Goal: Navigation & Orientation: Find specific page/section

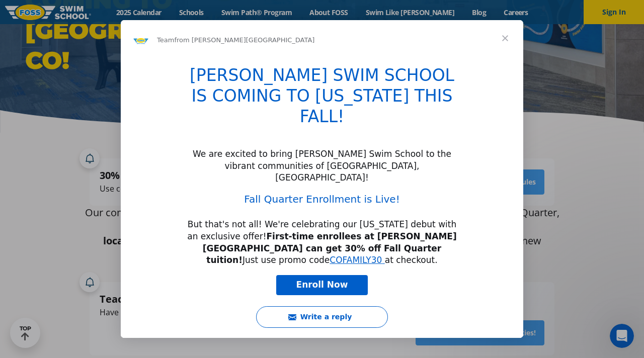
click at [506, 39] on span "Close" at bounding box center [505, 38] width 36 height 36
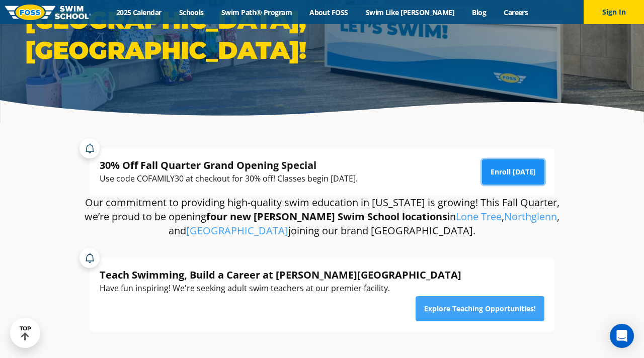
click at [495, 179] on link "Enroll [DATE]" at bounding box center [513, 171] width 62 height 25
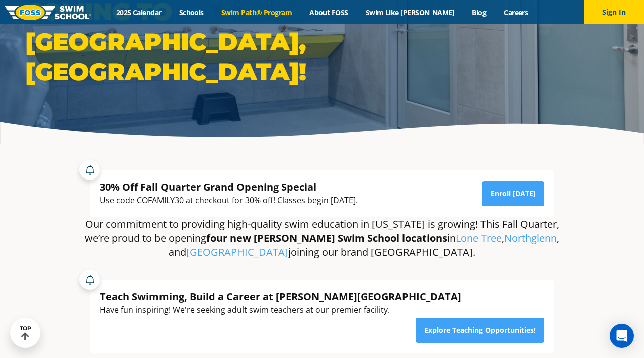
click at [245, 14] on link "Swim Path® Program" at bounding box center [256, 13] width 88 height 10
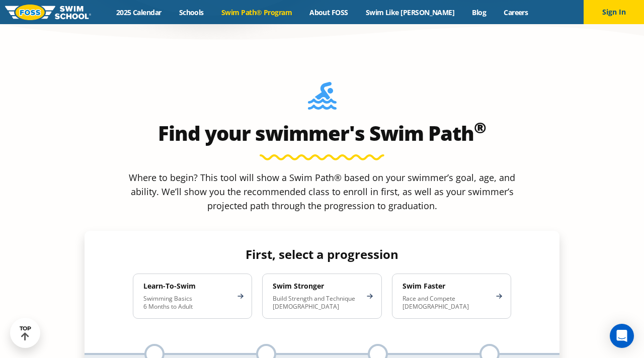
scroll to position [849, 0]
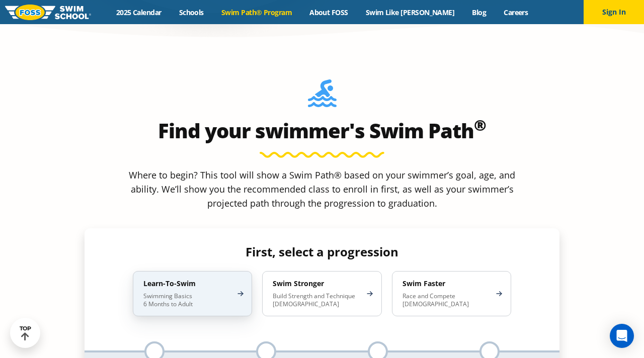
click at [219, 271] on div "Learn-To-Swim Swimming Basics 6 Months to Adult" at bounding box center [192, 293] width 119 height 45
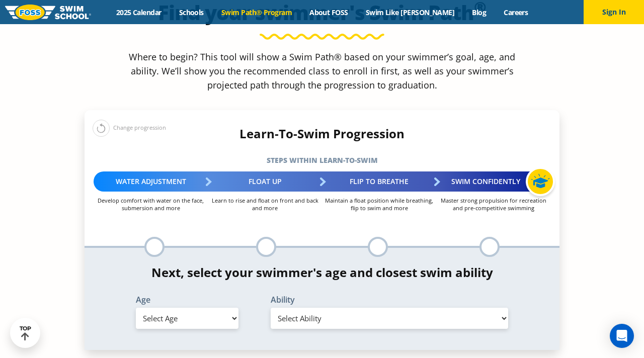
scroll to position [975, 0]
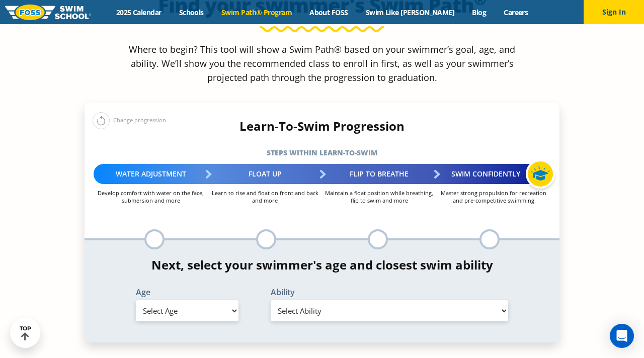
click at [221, 300] on select "Select Age 6 months - 1 year 1 year 2 years 3 years 4 years 5 years 6 years 7 y…" at bounding box center [187, 310] width 103 height 21
select select "4-years"
click at [307, 300] on select "Select Ability First in-water experience When in the water, reliant on a life j…" at bounding box center [389, 310] width 237 height 21
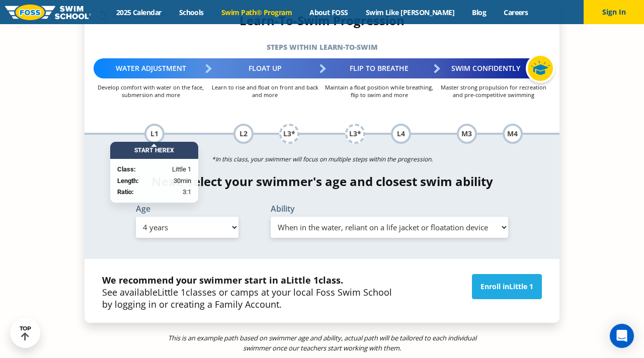
scroll to position [1083, 0]
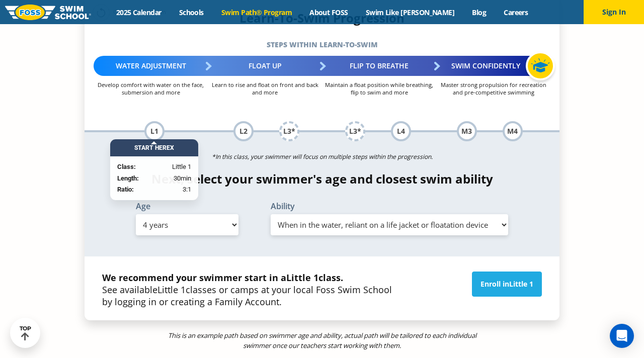
click at [399, 214] on select "Select Ability First in-water experience When in the water, reliant on a life j…" at bounding box center [389, 224] width 237 height 21
click at [398, 214] on select "Select Ability First in-water experience When in the water, reliant on a life j…" at bounding box center [389, 224] width 237 height 21
select select "4-years-when-in-the-water-reliant-on-a-life-jacket-or-floatation-device"
click at [500, 272] on link "Enroll in Little 1" at bounding box center [507, 284] width 70 height 25
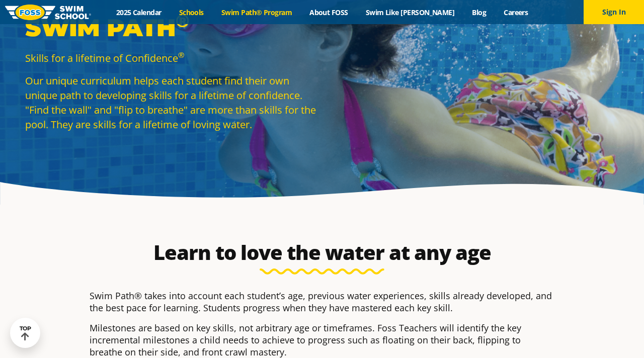
click at [211, 11] on link "Schools" at bounding box center [191, 13] width 42 height 10
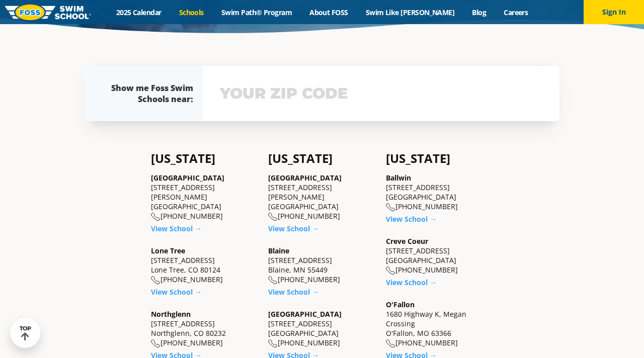
scroll to position [212, 0]
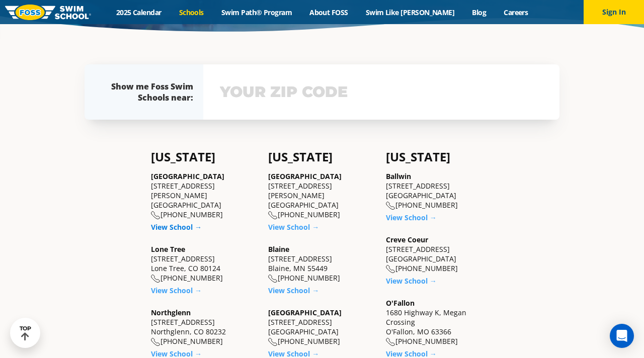
click at [179, 222] on link "View School →" at bounding box center [176, 227] width 51 height 10
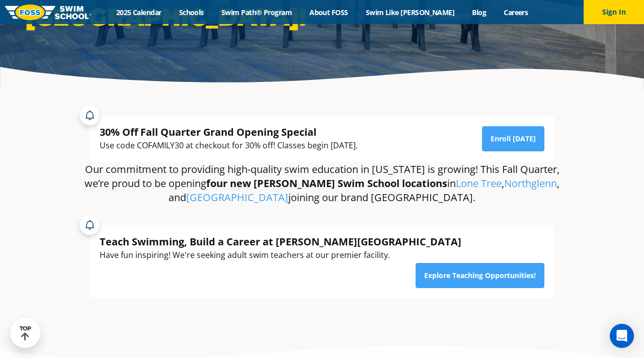
scroll to position [162, 0]
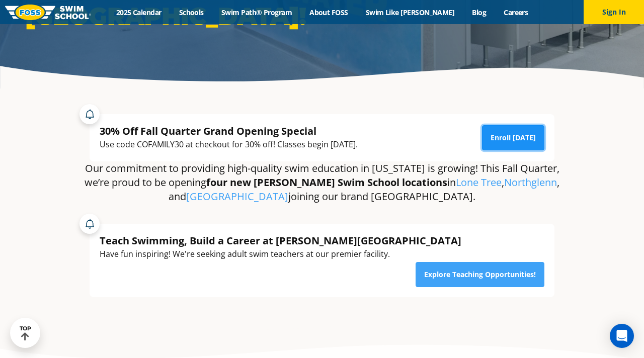
click at [500, 135] on link "Enroll [DATE]" at bounding box center [513, 137] width 62 height 25
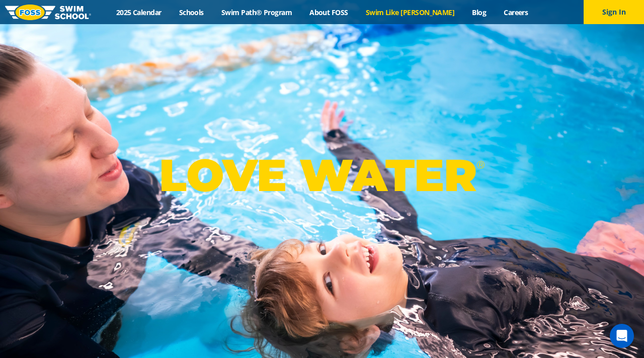
click at [409, 10] on link "Swim Like [PERSON_NAME]" at bounding box center [410, 13] width 107 height 10
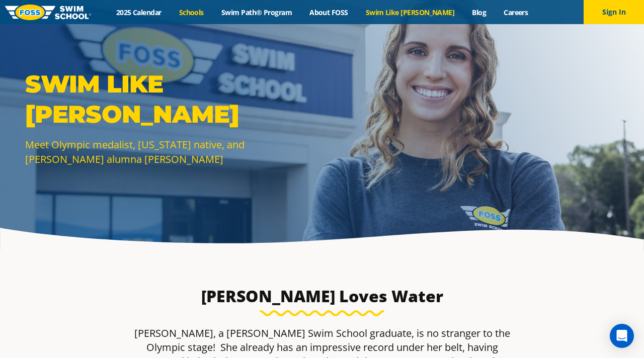
click at [208, 15] on link "Schools" at bounding box center [191, 13] width 42 height 10
